Goal: Information Seeking & Learning: Find specific page/section

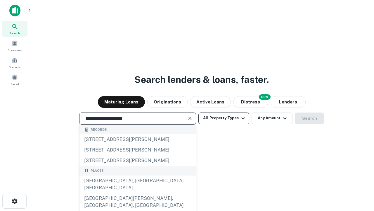
click at [137, 193] on div "[GEOGRAPHIC_DATA], [GEOGRAPHIC_DATA], [GEOGRAPHIC_DATA]" at bounding box center [138, 184] width 116 height 18
click at [224, 118] on button "All Property Types" at bounding box center [224, 118] width 51 height 12
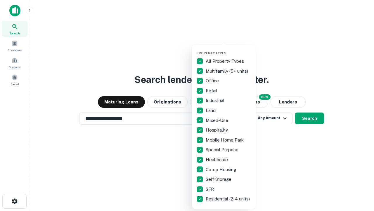
type input "**********"
click at [229, 49] on button "button" at bounding box center [229, 49] width 64 height 0
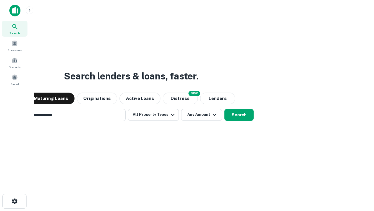
scroll to position [9, 0]
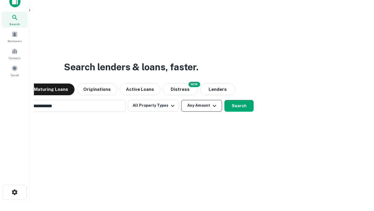
click at [181, 100] on button "Any Amount" at bounding box center [201, 106] width 41 height 12
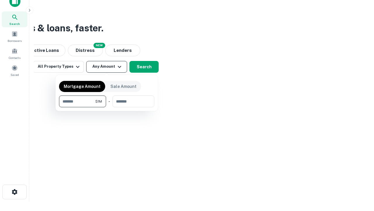
type input "*******"
click at [107, 107] on button "button" at bounding box center [106, 107] width 95 height 0
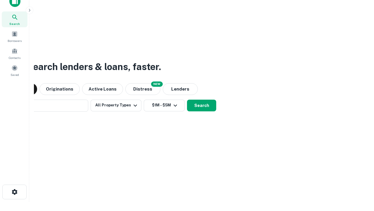
scroll to position [9, 0]
click at [187, 100] on button "Search" at bounding box center [201, 106] width 29 height 12
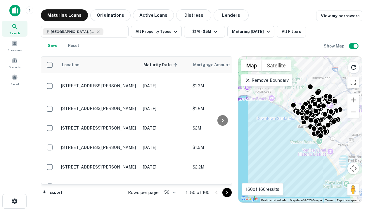
click at [169, 192] on body "Search Borrowers Contacts Saved Maturing Loans Originations Active Loans Distre…" at bounding box center [187, 105] width 374 height 211
click at [169, 177] on li "25" at bounding box center [169, 177] width 17 height 11
